Goal: Task Accomplishment & Management: Use online tool/utility

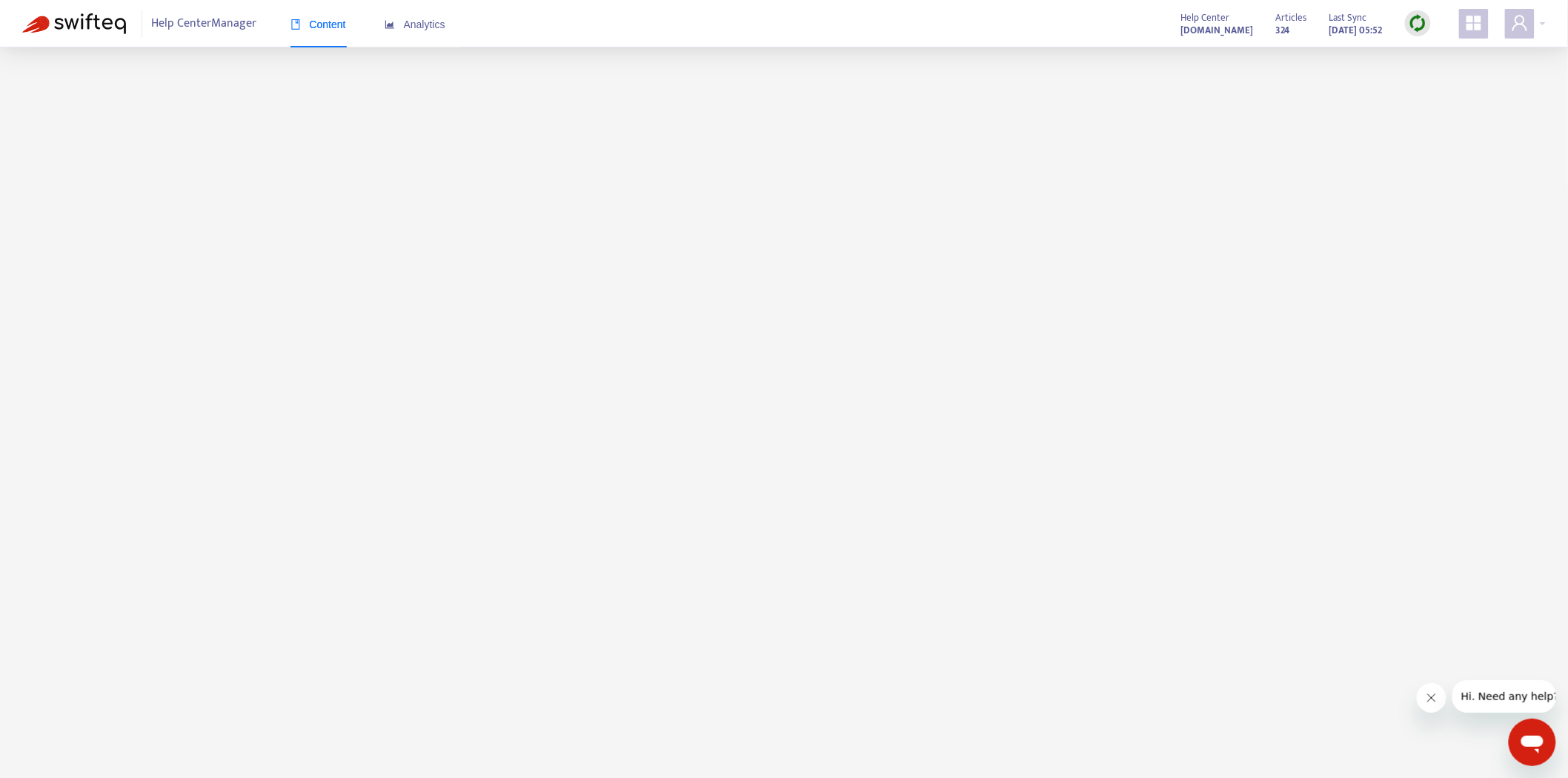
click at [1488, 26] on span at bounding box center [1474, 24] width 30 height 30
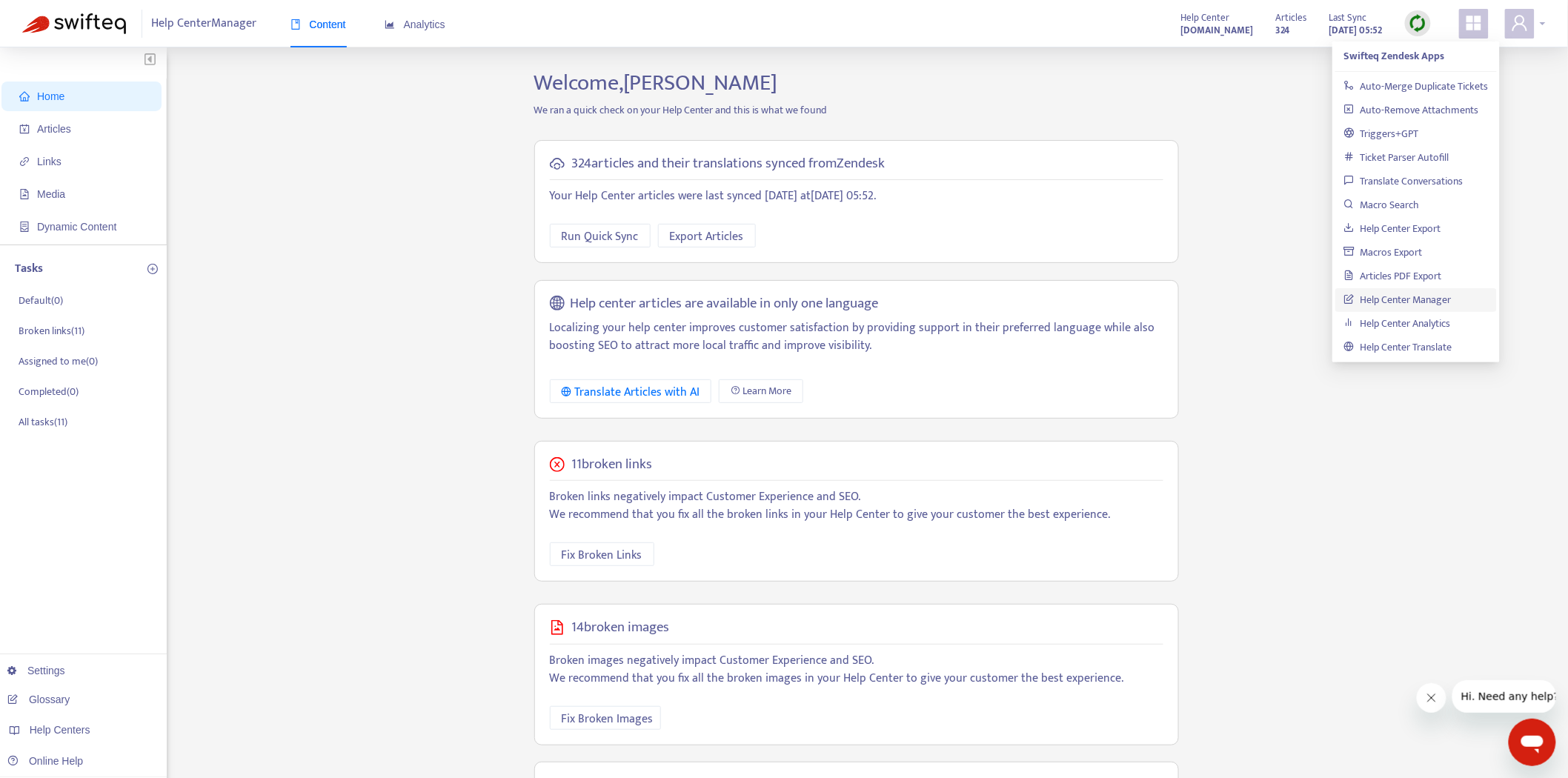
click at [1536, 15] on div at bounding box center [1525, 24] width 41 height 30
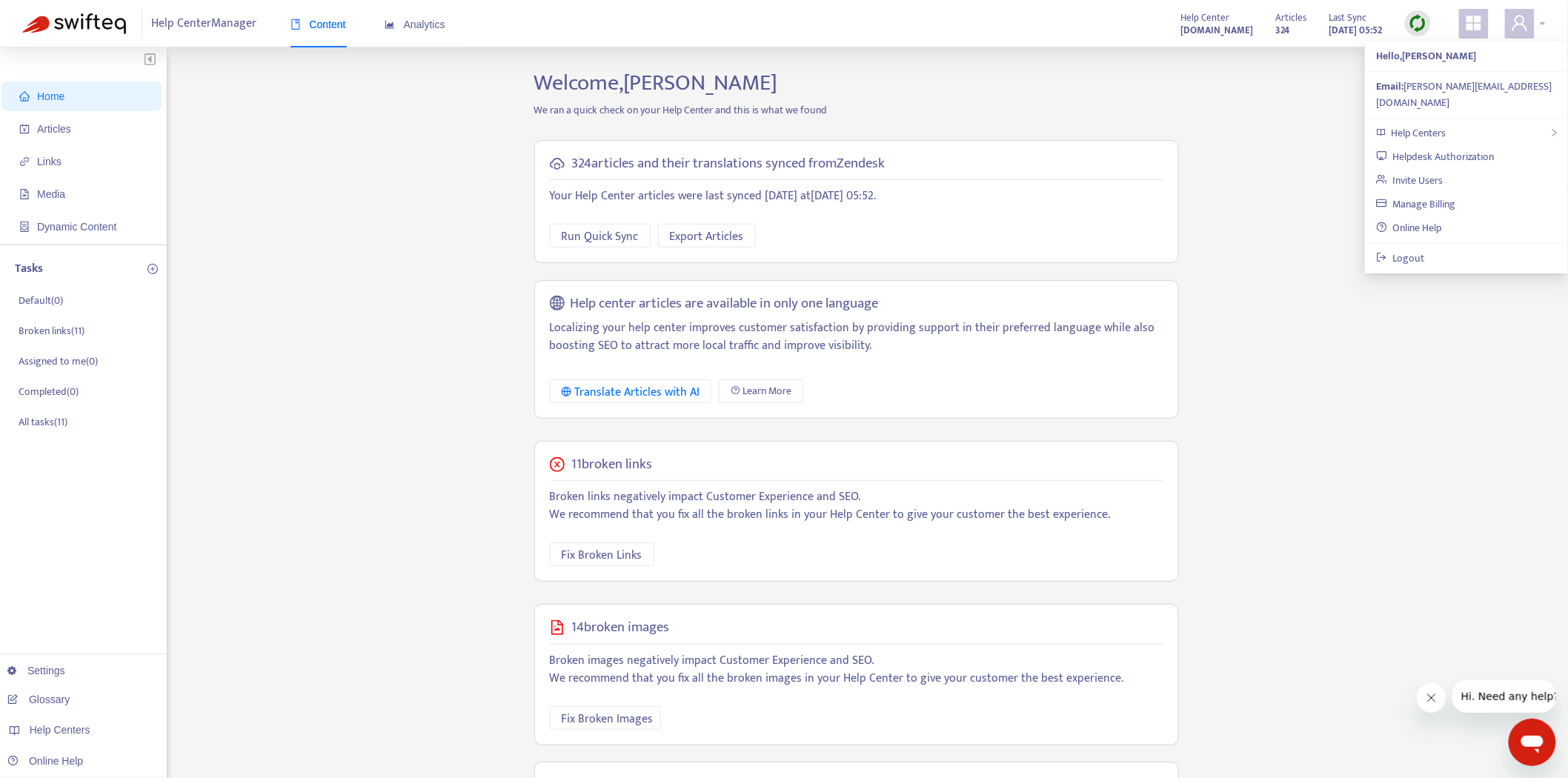
click at [1536, 15] on div at bounding box center [1525, 24] width 41 height 30
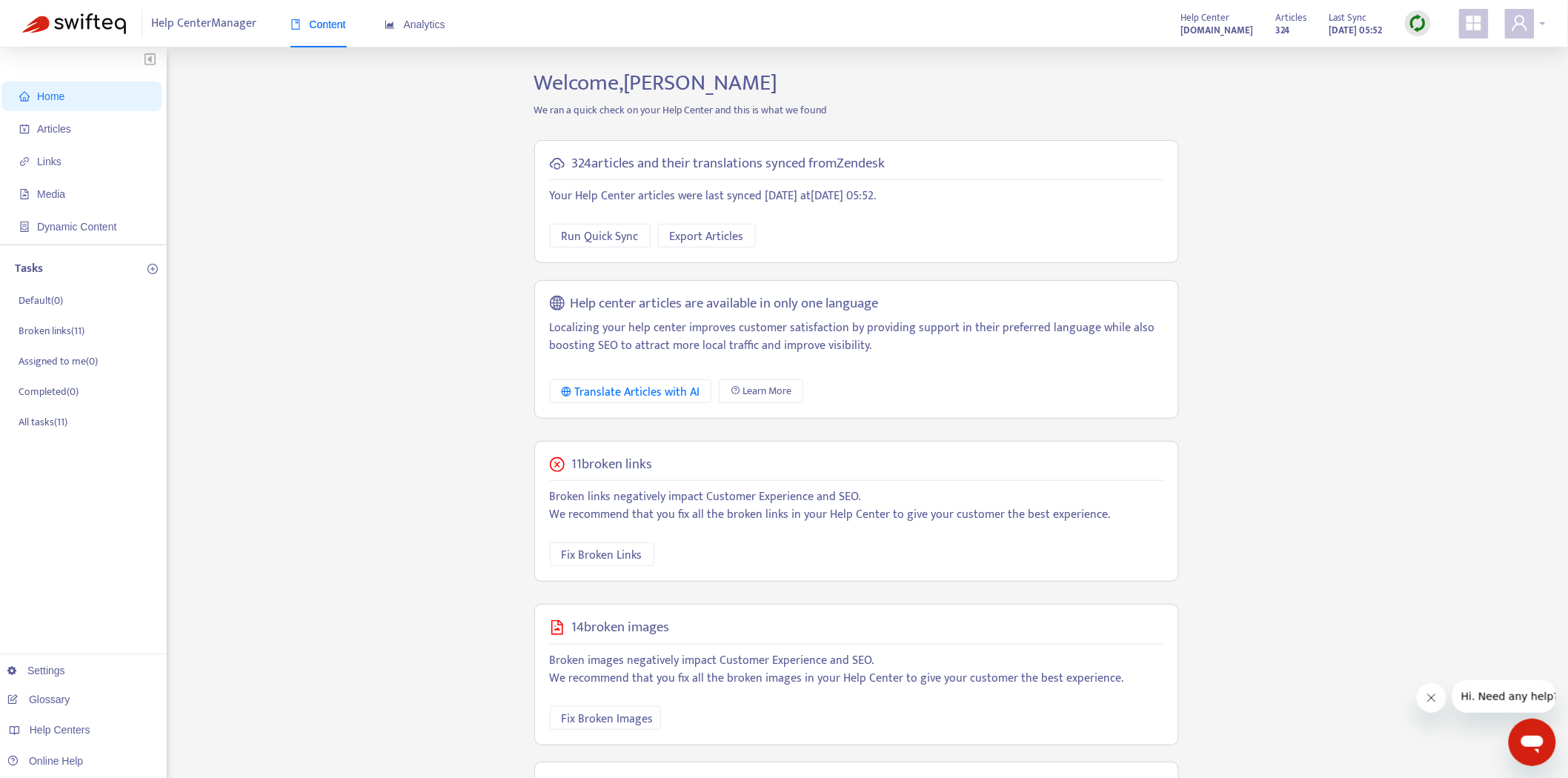
click at [1536, 15] on div at bounding box center [1525, 24] width 41 height 30
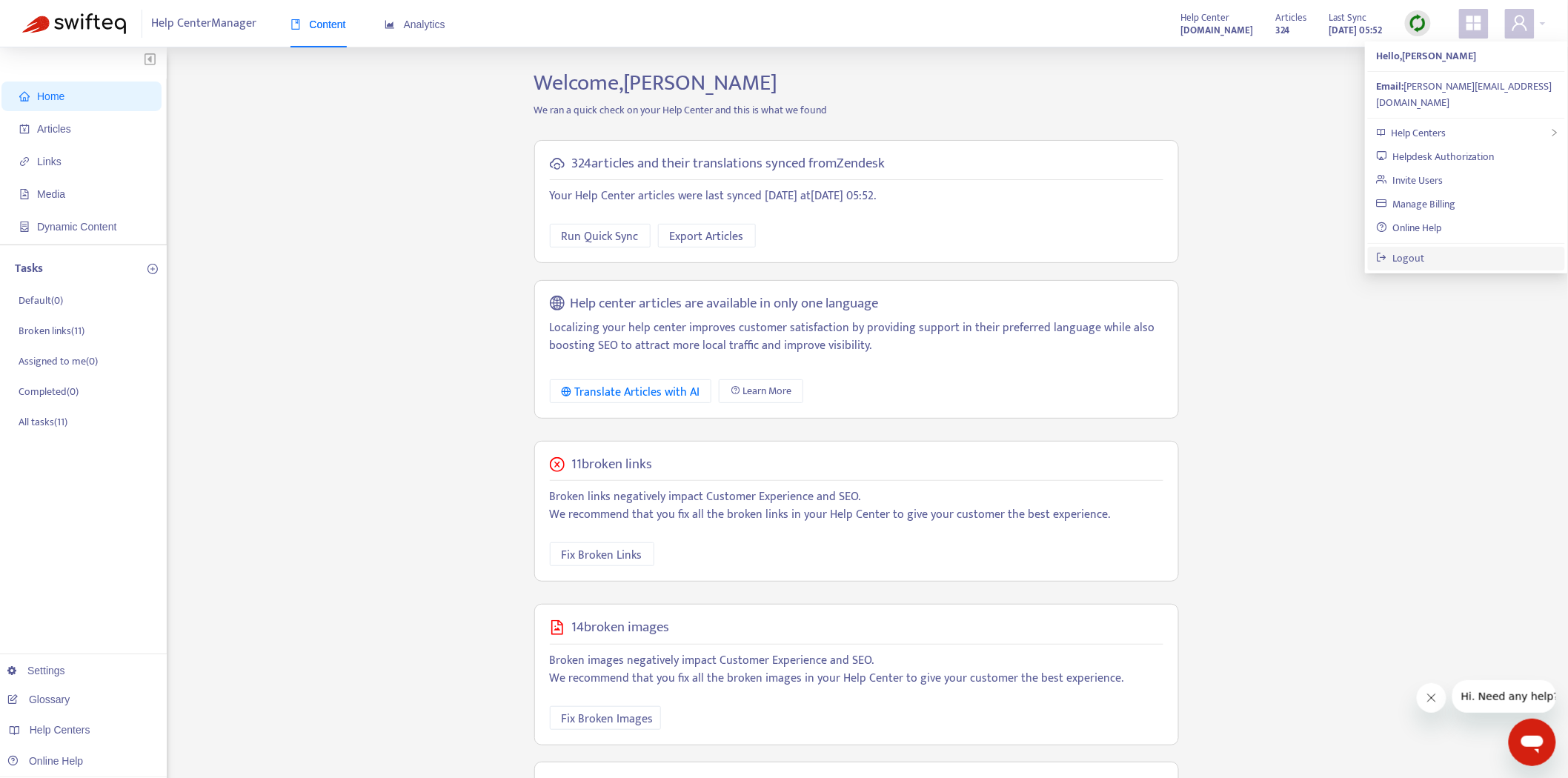
click at [1425, 250] on link "Logout" at bounding box center [1401, 259] width 48 height 17
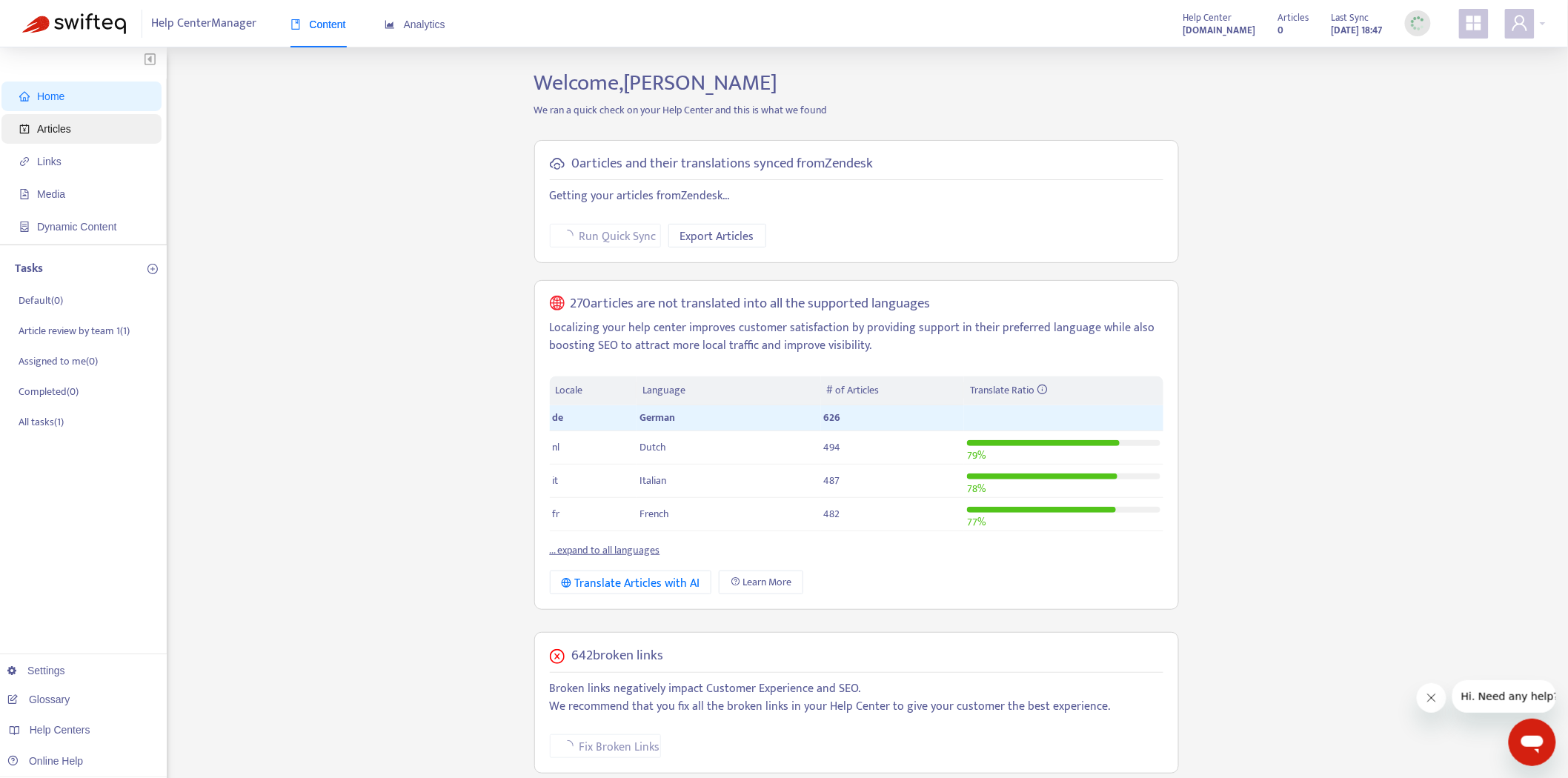
click at [72, 136] on span "Articles" at bounding box center [84, 129] width 130 height 30
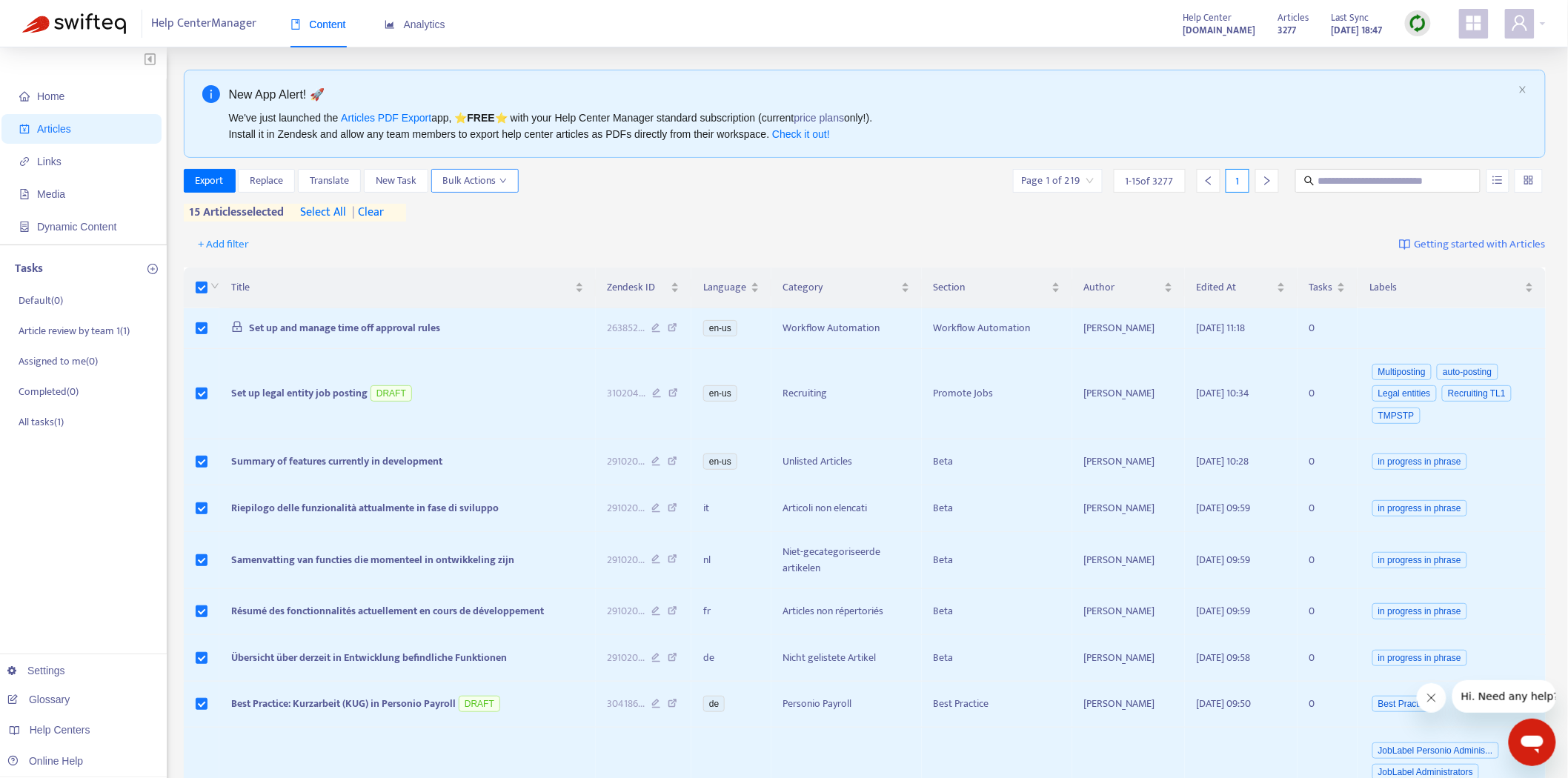
click at [485, 183] on span "Bulk Actions" at bounding box center [474, 181] width 64 height 17
